Goal: Task Accomplishment & Management: Manage account settings

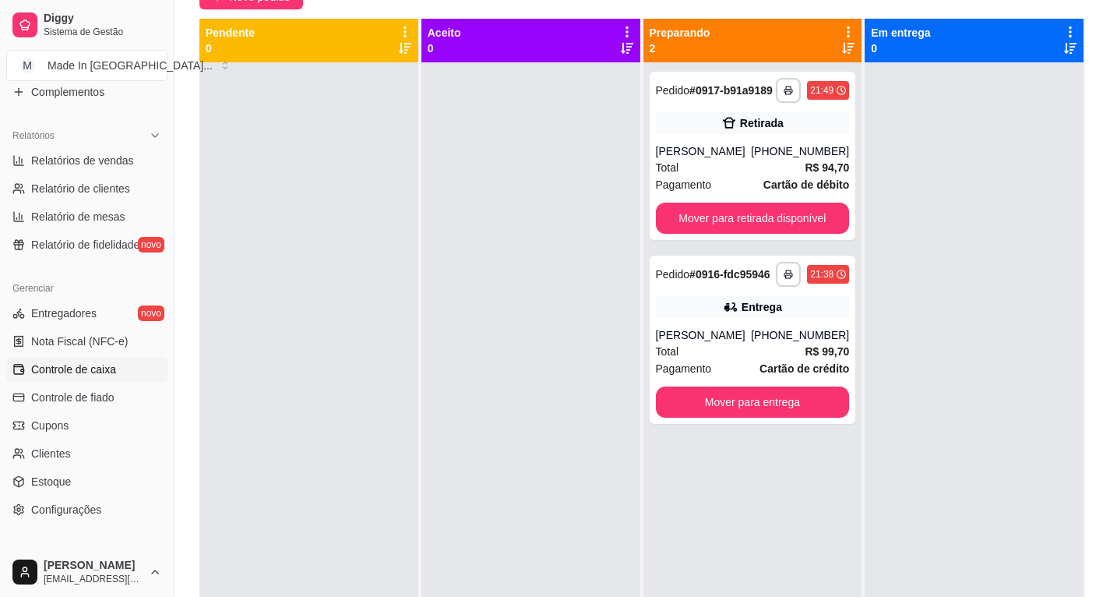
scroll to position [369, 0]
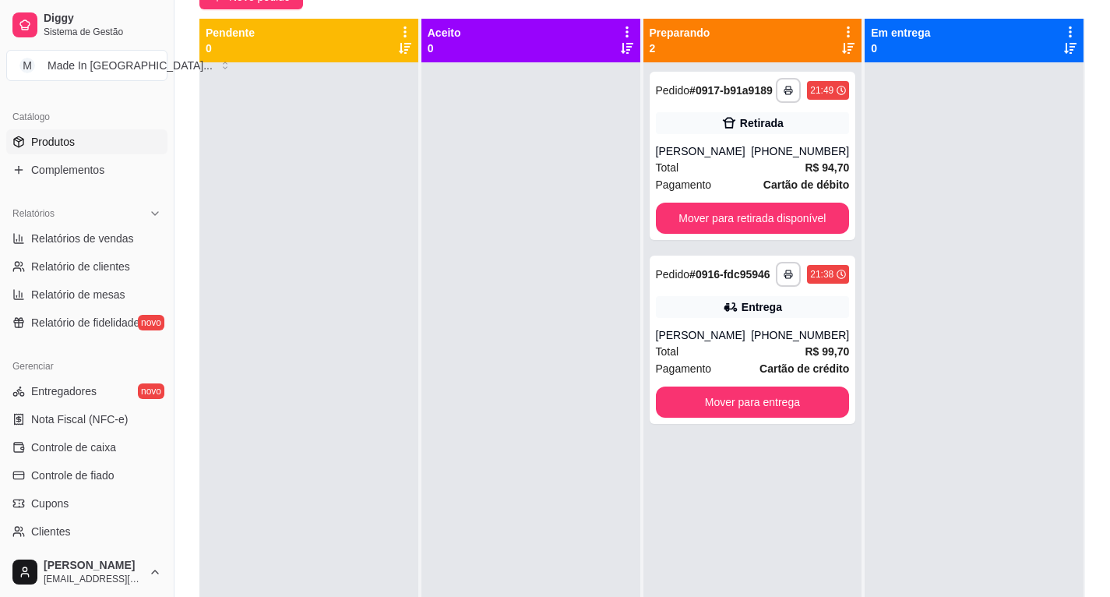
click at [102, 146] on link "Produtos" at bounding box center [86, 141] width 161 height 25
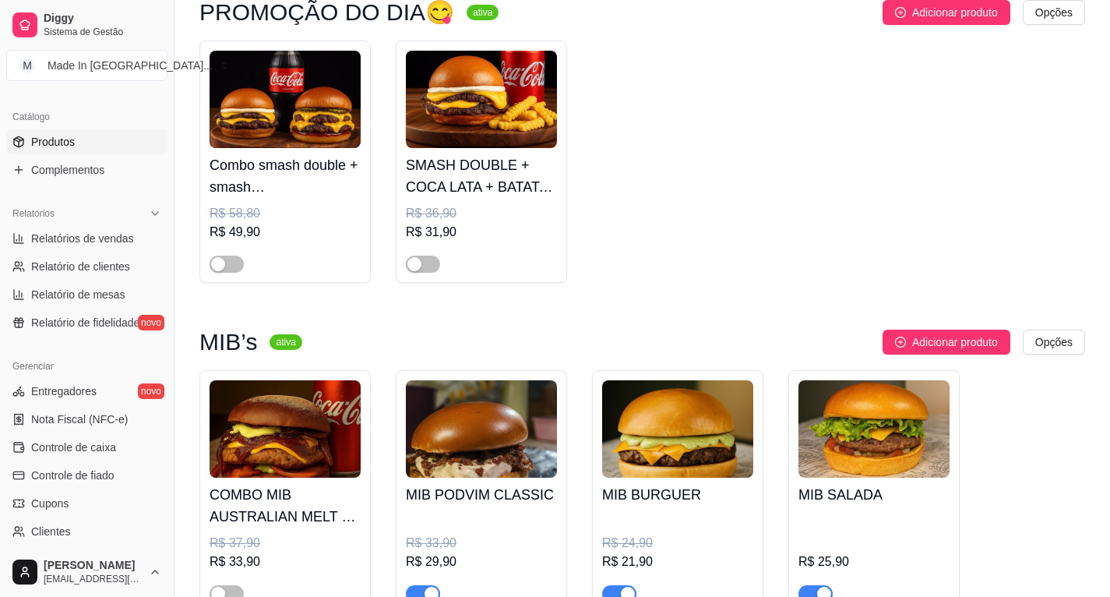
scroll to position [234, 0]
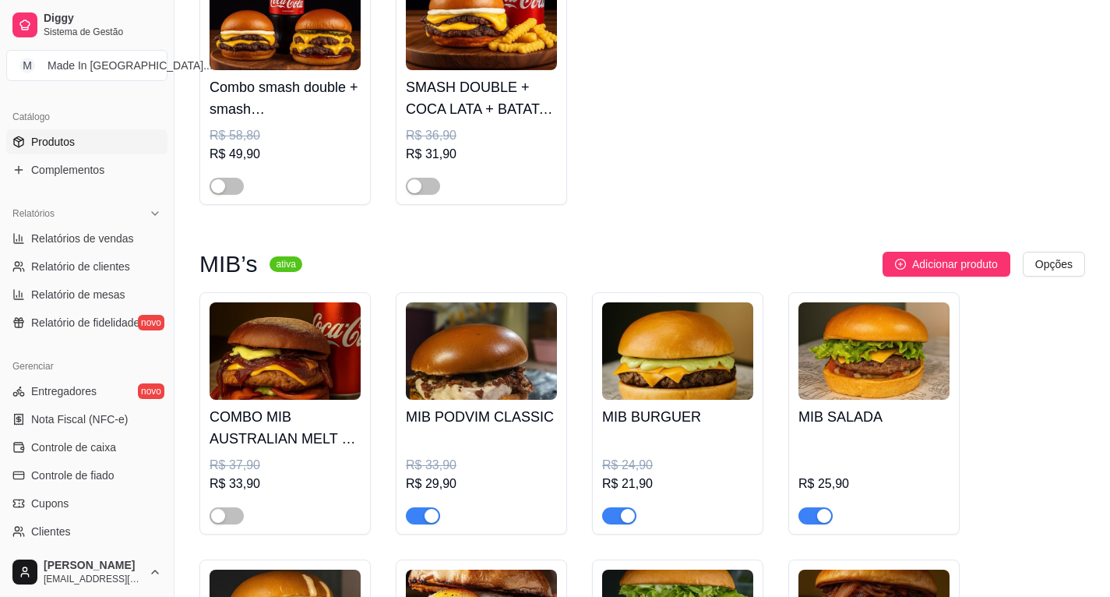
click at [424, 517] on button "button" at bounding box center [423, 515] width 34 height 17
click at [630, 523] on div "button" at bounding box center [628, 516] width 14 height 14
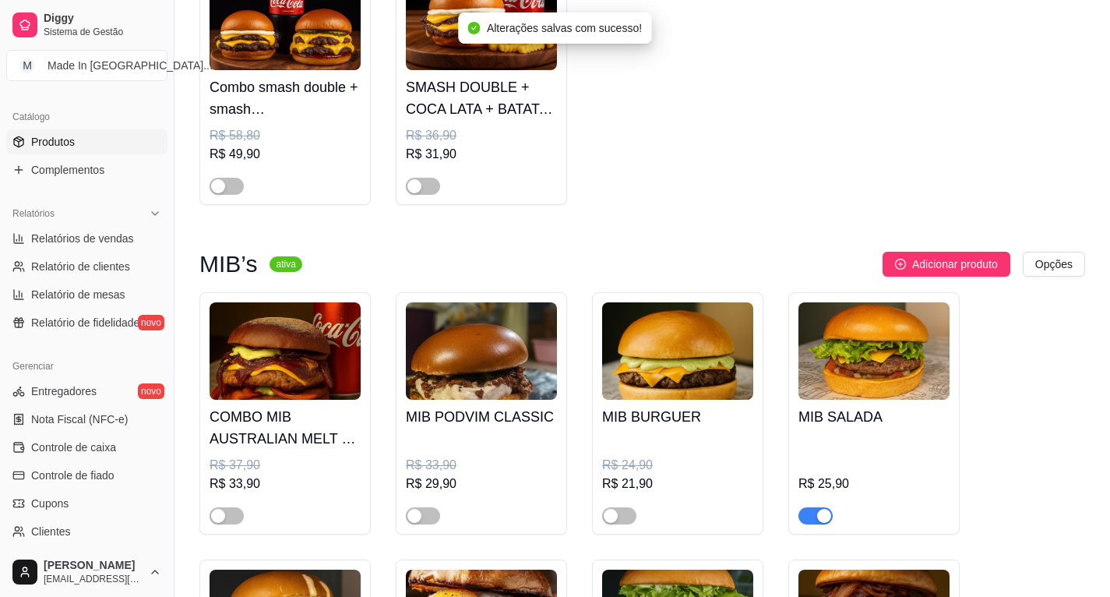
click at [817, 520] on div "button" at bounding box center [824, 516] width 14 height 14
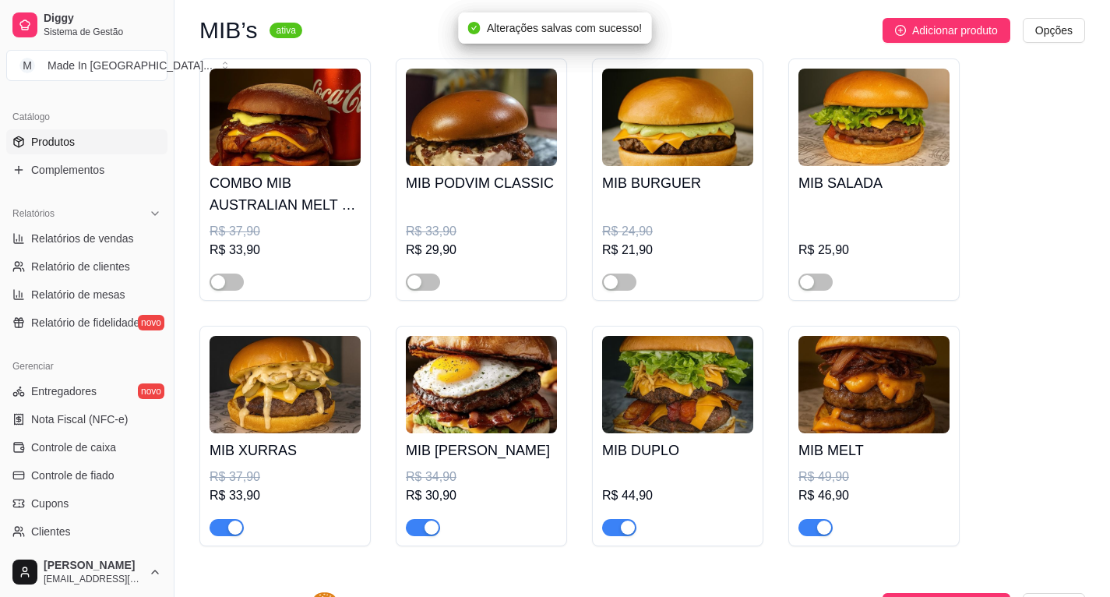
click at [228, 524] on span "button" at bounding box center [227, 527] width 34 height 17
click at [429, 531] on div "button" at bounding box center [432, 527] width 14 height 14
click at [626, 524] on div "button" at bounding box center [628, 527] width 14 height 14
click at [819, 530] on div "button" at bounding box center [824, 527] width 14 height 14
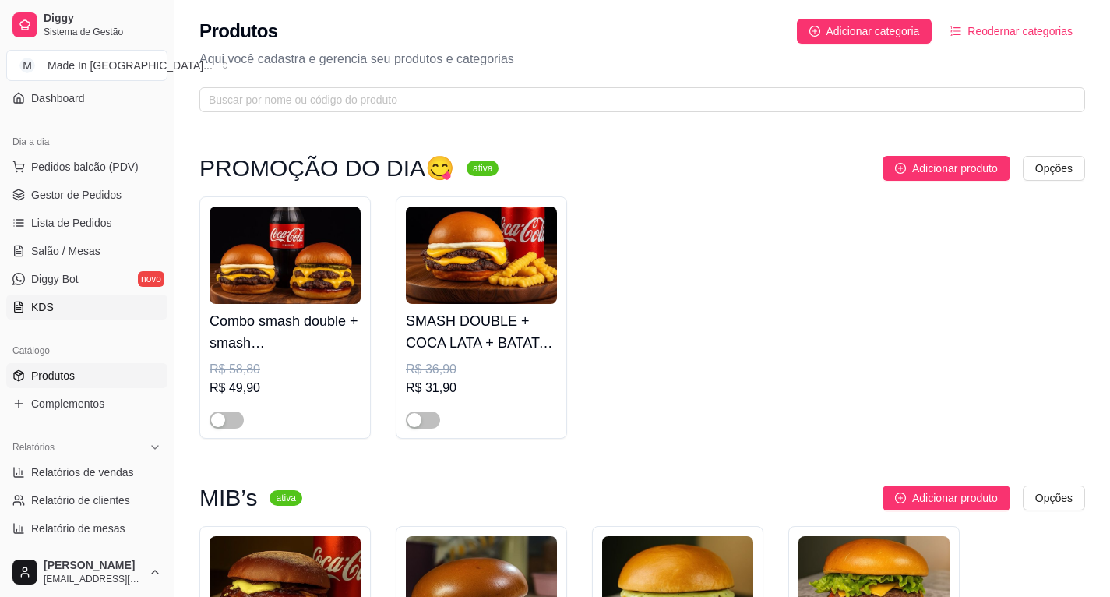
scroll to position [0, 0]
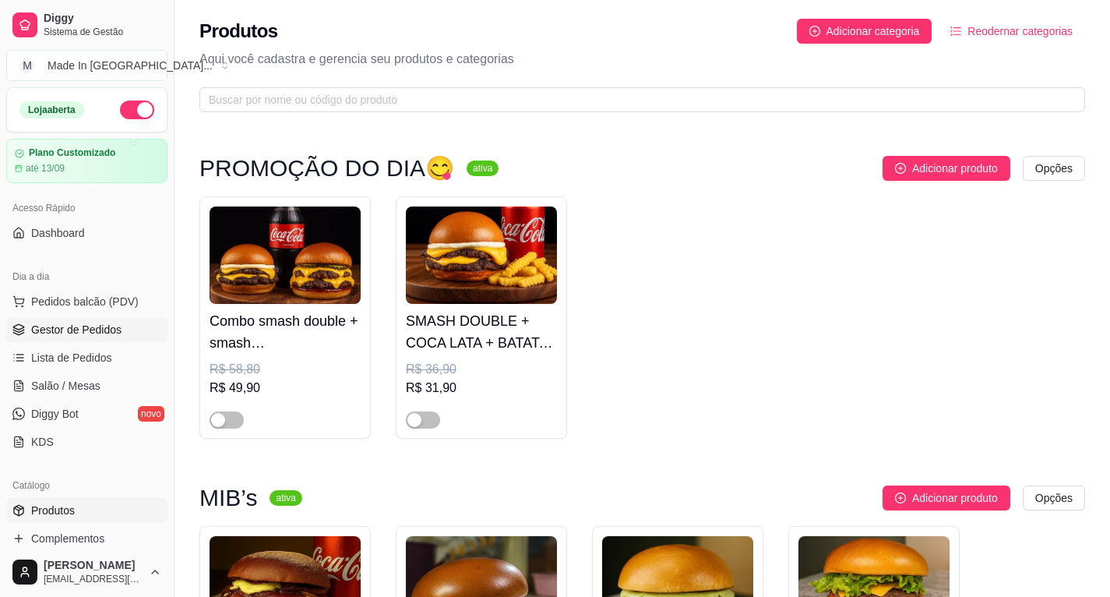
click at [69, 330] on span "Gestor de Pedidos" at bounding box center [76, 330] width 90 height 16
